Goal: Navigation & Orientation: Go to known website

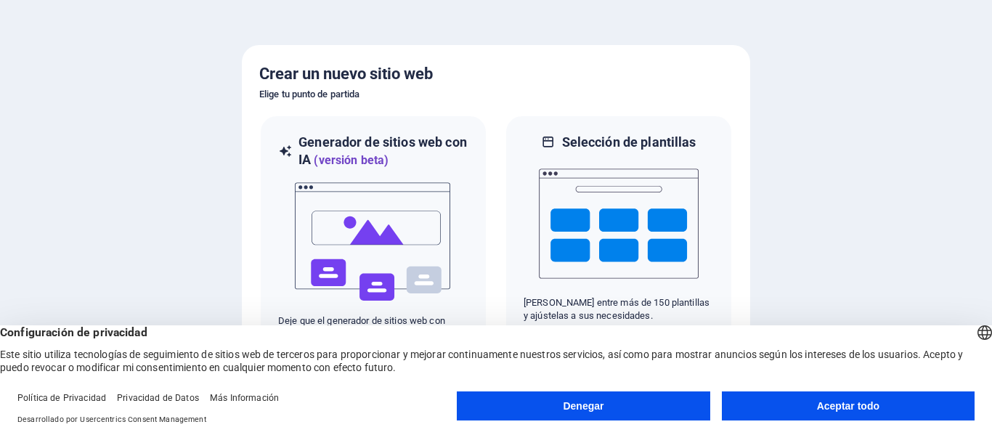
click at [915, 405] on button "Aceptar todo" at bounding box center [847, 405] width 253 height 29
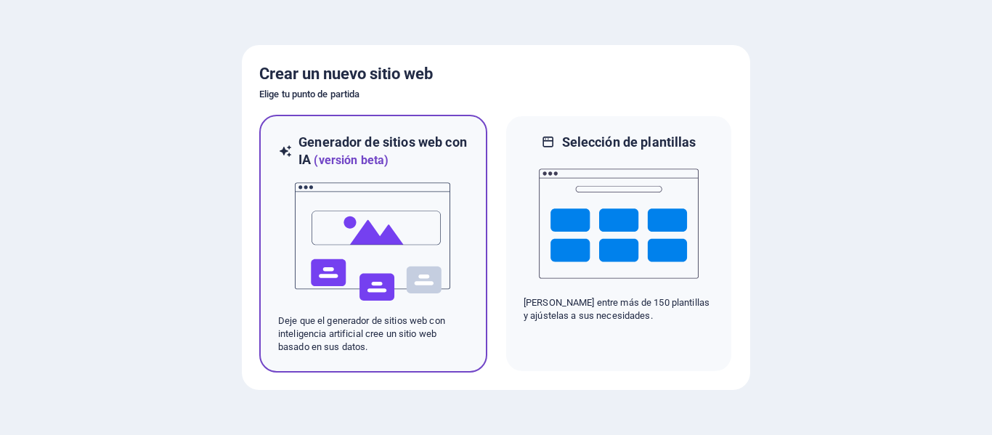
click at [369, 195] on img at bounding box center [373, 241] width 160 height 145
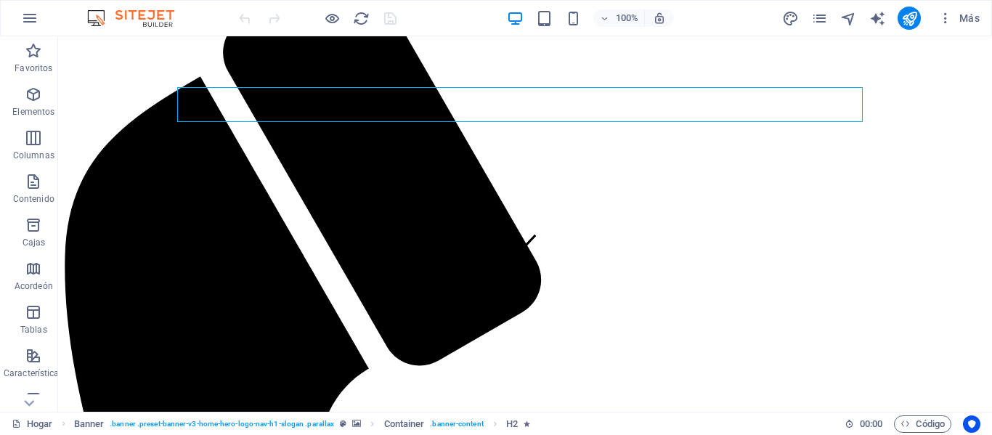
scroll to position [218, 0]
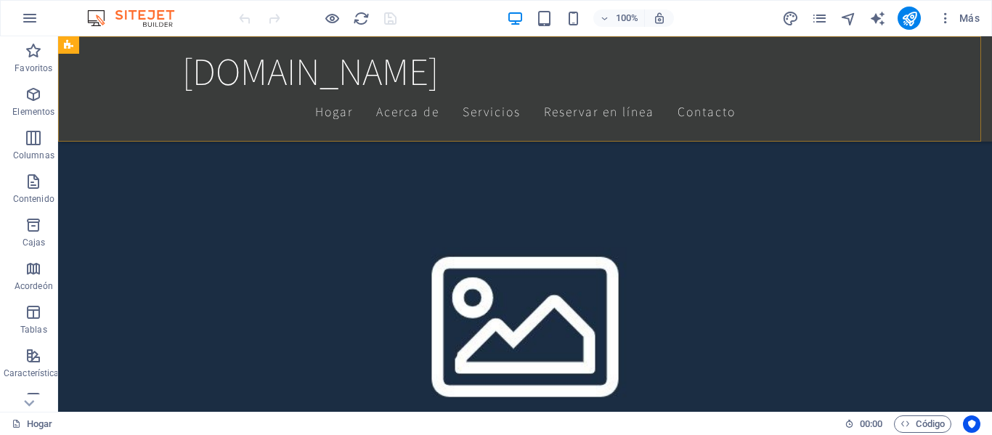
scroll to position [465, 0]
